Goal: Task Accomplishment & Management: Manage account settings

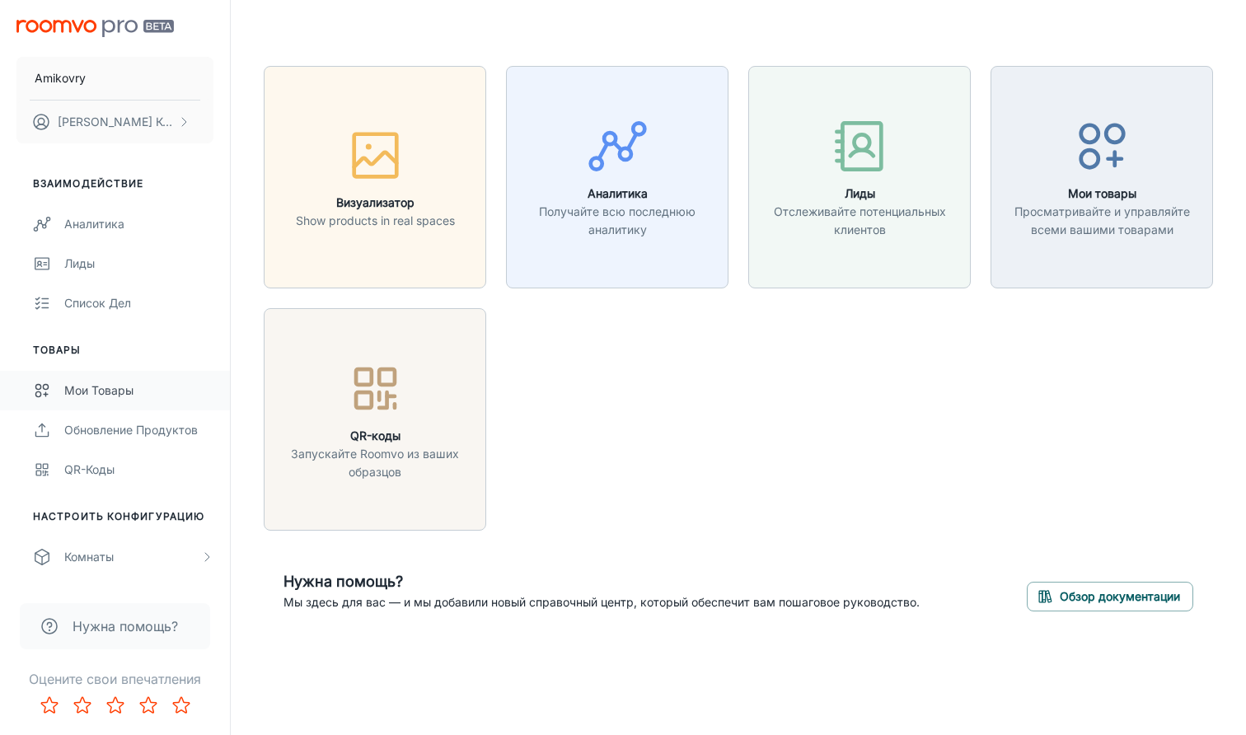
click at [113, 394] on div "Мои товары" at bounding box center [138, 391] width 149 height 18
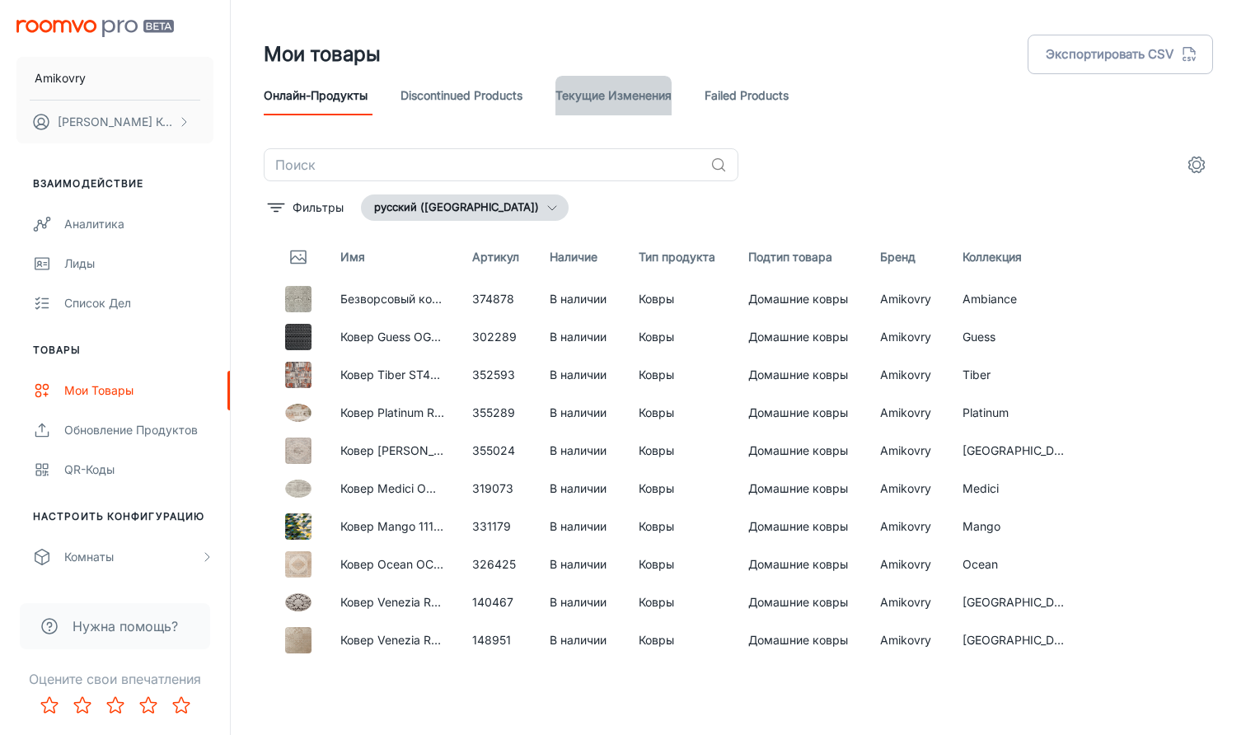
click at [617, 102] on link "Текущие изменения" at bounding box center [613, 96] width 116 height 40
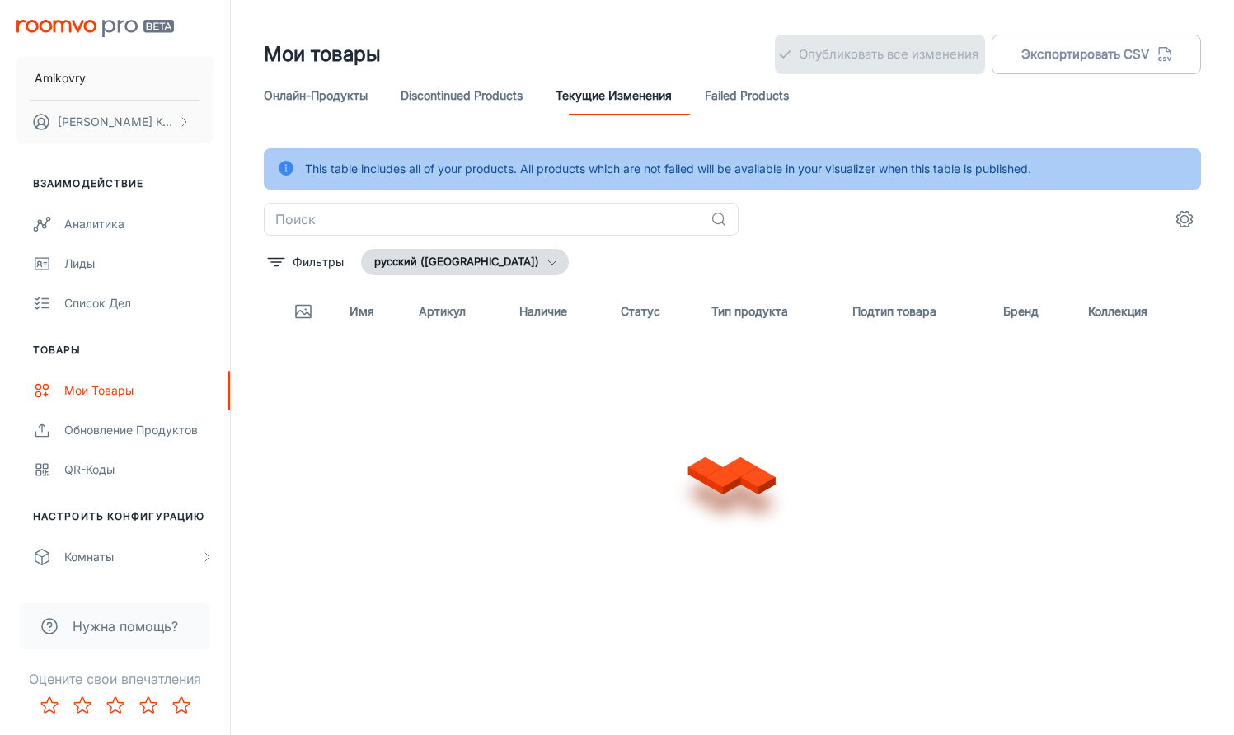
drag, startPoint x: 1043, startPoint y: 168, endPoint x: 297, endPoint y: 176, distance: 746.7
click at [297, 176] on div "This table includes all of your products. All products which are not failed wil…" at bounding box center [732, 168] width 937 height 41
click at [623, 54] on div "Мои товары Опубликовать все изменения Экспортировать CSV" at bounding box center [732, 54] width 937 height 43
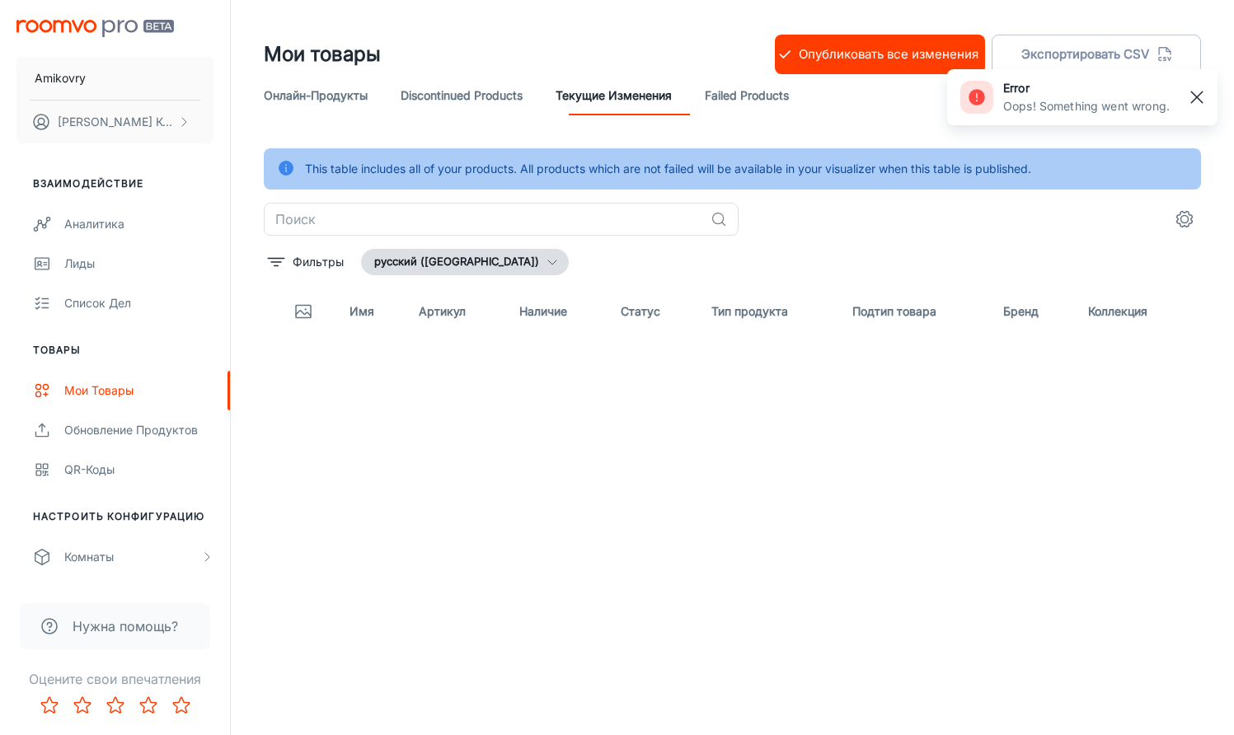
click at [1201, 99] on rect "button" at bounding box center [1197, 97] width 20 height 20
click at [907, 52] on button "Опубликовать все изменения" at bounding box center [880, 55] width 210 height 40
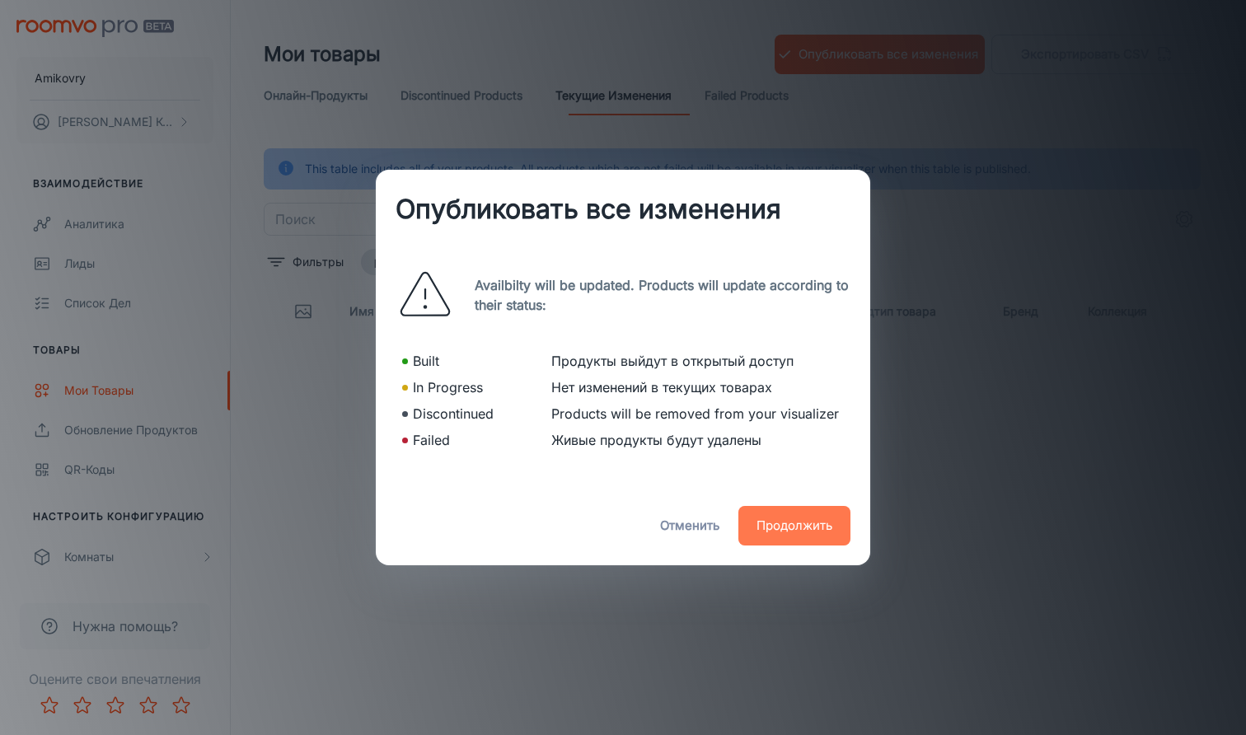
click at [793, 532] on button "Продолжить" at bounding box center [794, 526] width 112 height 40
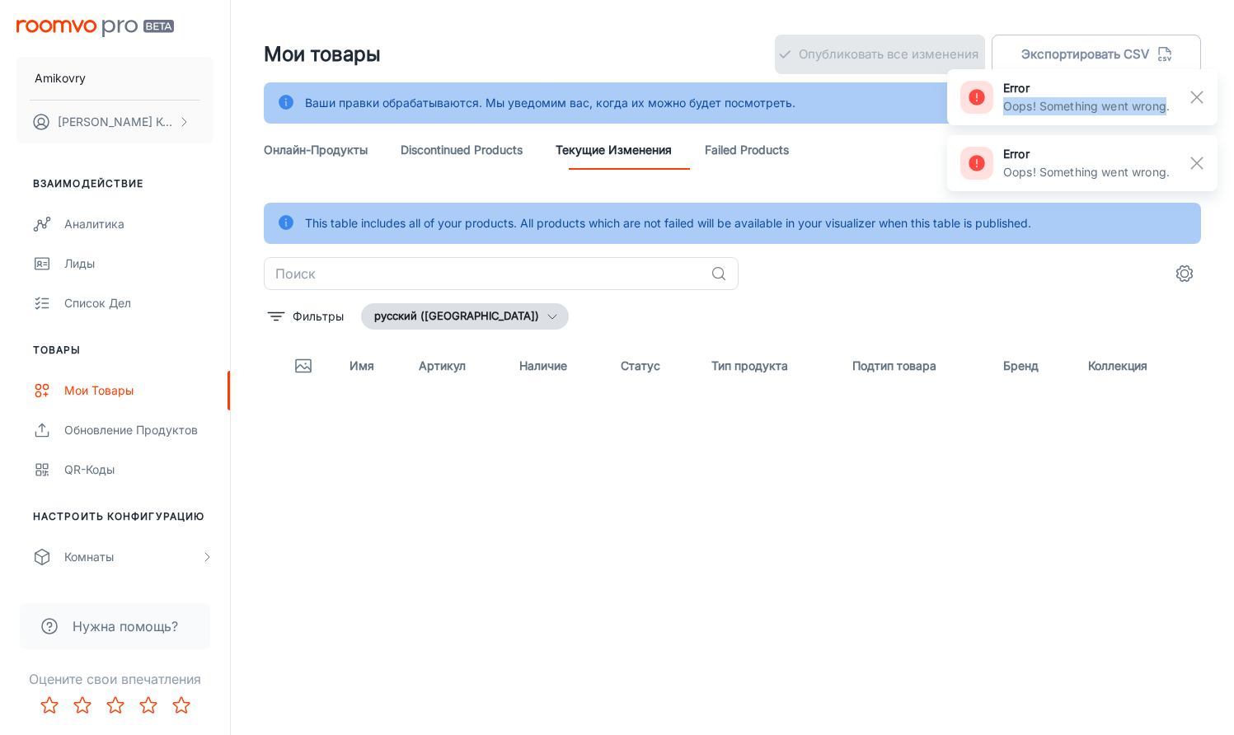
drag, startPoint x: 1167, startPoint y: 107, endPoint x: 1003, endPoint y: 111, distance: 164.0
click at [1003, 111] on p "Oops! Something went wrong." at bounding box center [1086, 106] width 166 height 18
copy p "Oops! Something went wrong"
